Goal: Information Seeking & Learning: Learn about a topic

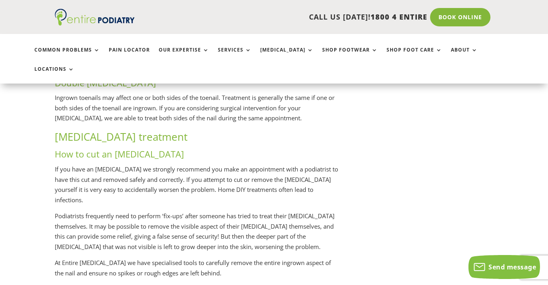
scroll to position [904, 0]
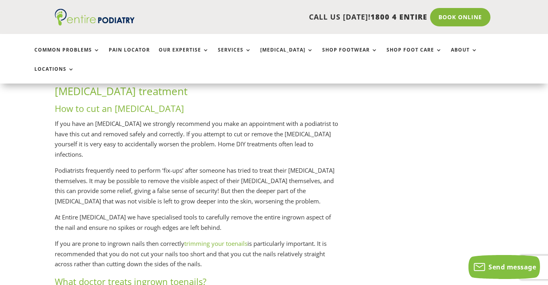
click at [167, 124] on p "If you have an [MEDICAL_DATA] we strongly recommend you make an appointment wit…" at bounding box center [197, 142] width 284 height 47
click at [176, 127] on p "If you have an [MEDICAL_DATA] we strongly recommend you make an appointment wit…" at bounding box center [197, 142] width 284 height 47
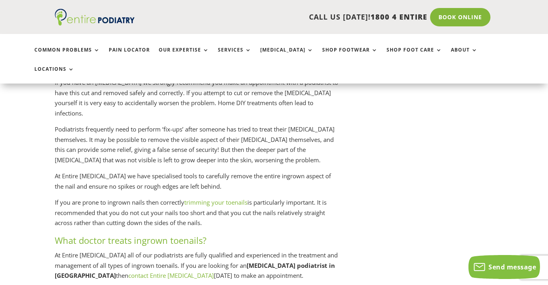
scroll to position [974, 0]
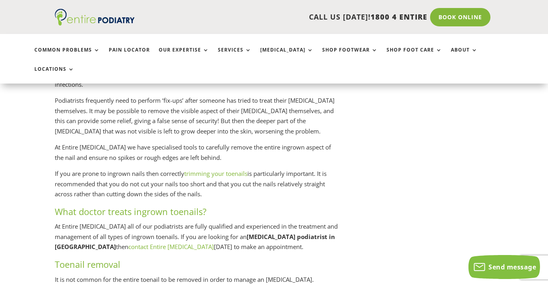
drag, startPoint x: 321, startPoint y: 166, endPoint x: 321, endPoint y: 181, distance: 14.4
click at [288, 184] on p "If you are prone to ingrown nails then correctly trimming your toenails is part…" at bounding box center [197, 187] width 284 height 37
click at [299, 205] on h3 "What doctor treats ingrown toenails?" at bounding box center [197, 213] width 284 height 16
drag, startPoint x: 322, startPoint y: 164, endPoint x: 255, endPoint y: 193, distance: 73.1
click at [255, 193] on p "If you are prone to ingrown nails then correctly trimming your toenails is part…" at bounding box center [197, 187] width 284 height 37
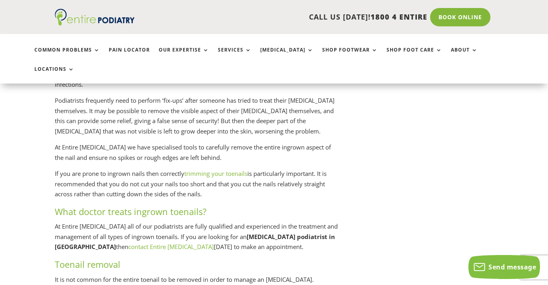
copy p "It is recommended that you do not cut your nails too short and that you cut the…"
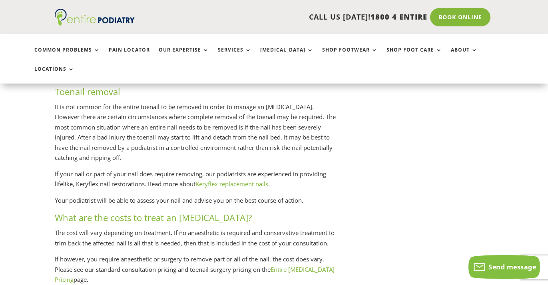
scroll to position [1148, 0]
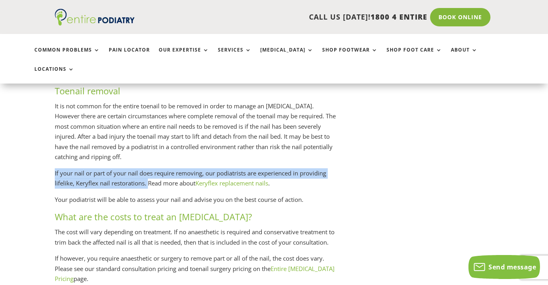
drag, startPoint x: 55, startPoint y: 163, endPoint x: 149, endPoint y: 177, distance: 95.3
click at [149, 177] on p "If your nail or part of your nail does require removing, our podiatrists are ex…" at bounding box center [197, 181] width 284 height 26
copy p "If your nail or part of your nail does require removing, our podiatrists are ex…"
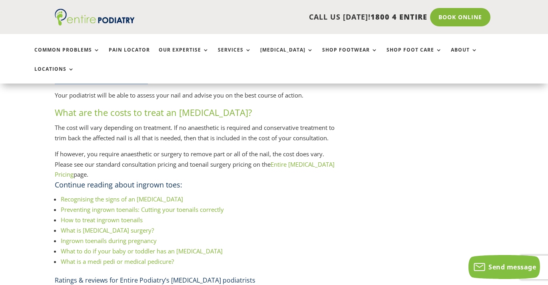
scroll to position [1253, 0]
click at [314, 167] on link "Entire [MEDICAL_DATA] Pricing" at bounding box center [195, 168] width 280 height 18
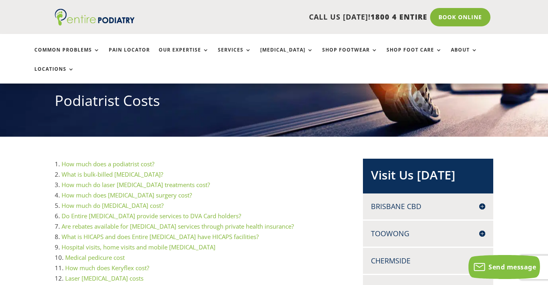
scroll to position [129, 0]
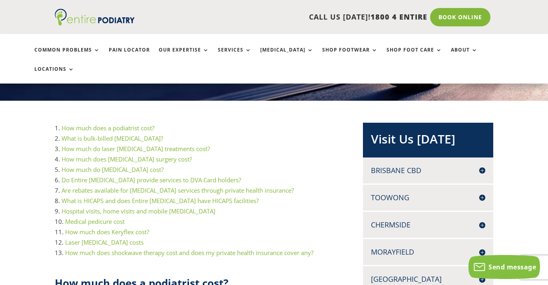
click at [108, 124] on link "How much does a podiatrist cost?" at bounding box center [108, 128] width 93 height 8
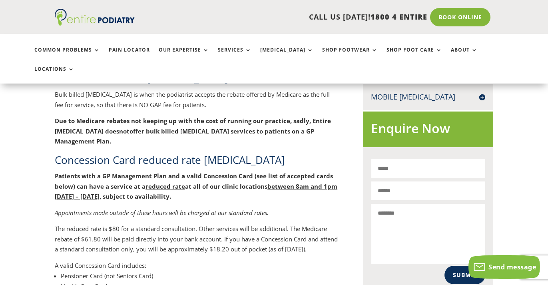
scroll to position [297, 0]
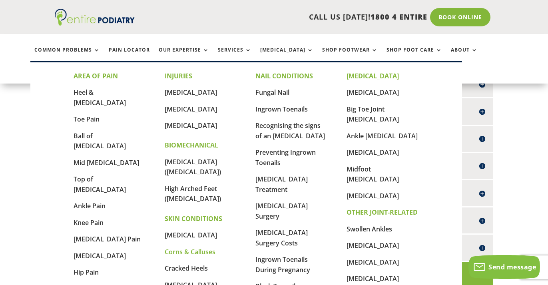
click at [189, 247] on link "Corns & Calluses" at bounding box center [190, 251] width 51 height 9
